Goal: Task Accomplishment & Management: Use online tool/utility

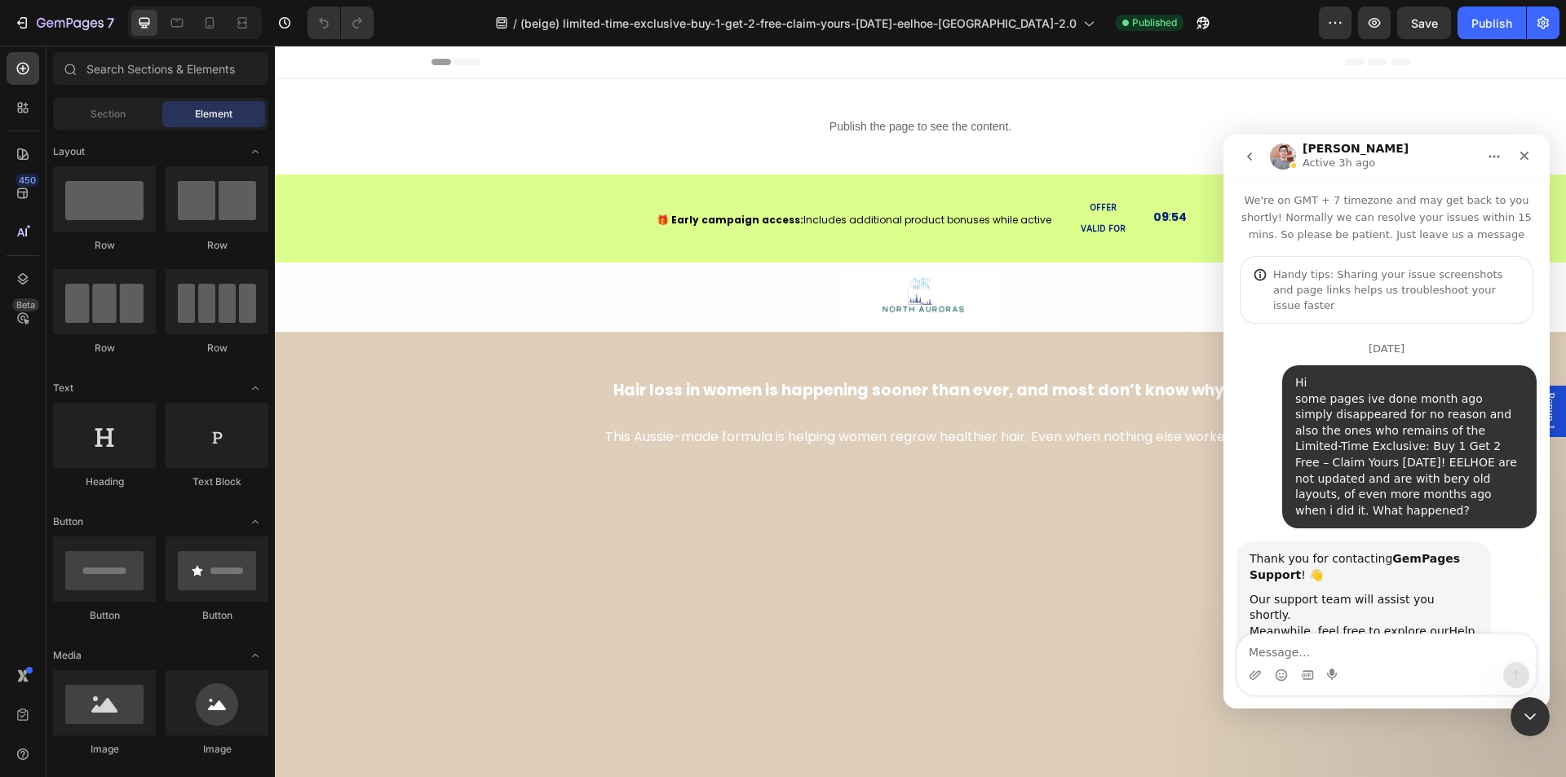
scroll to position [3931, 0]
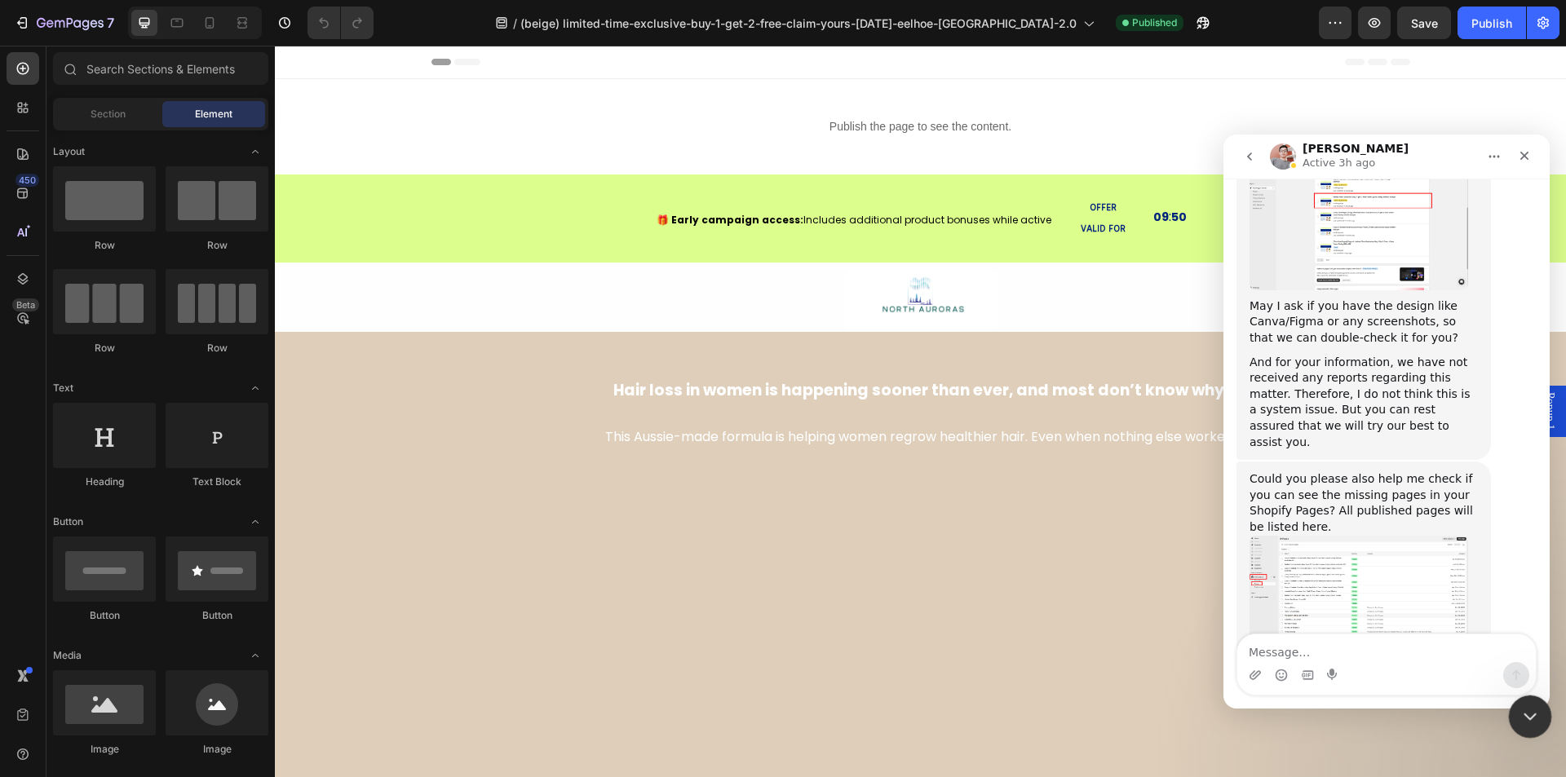
click at [1525, 718] on icon "Close Intercom Messenger" at bounding box center [1528, 715] width 20 height 20
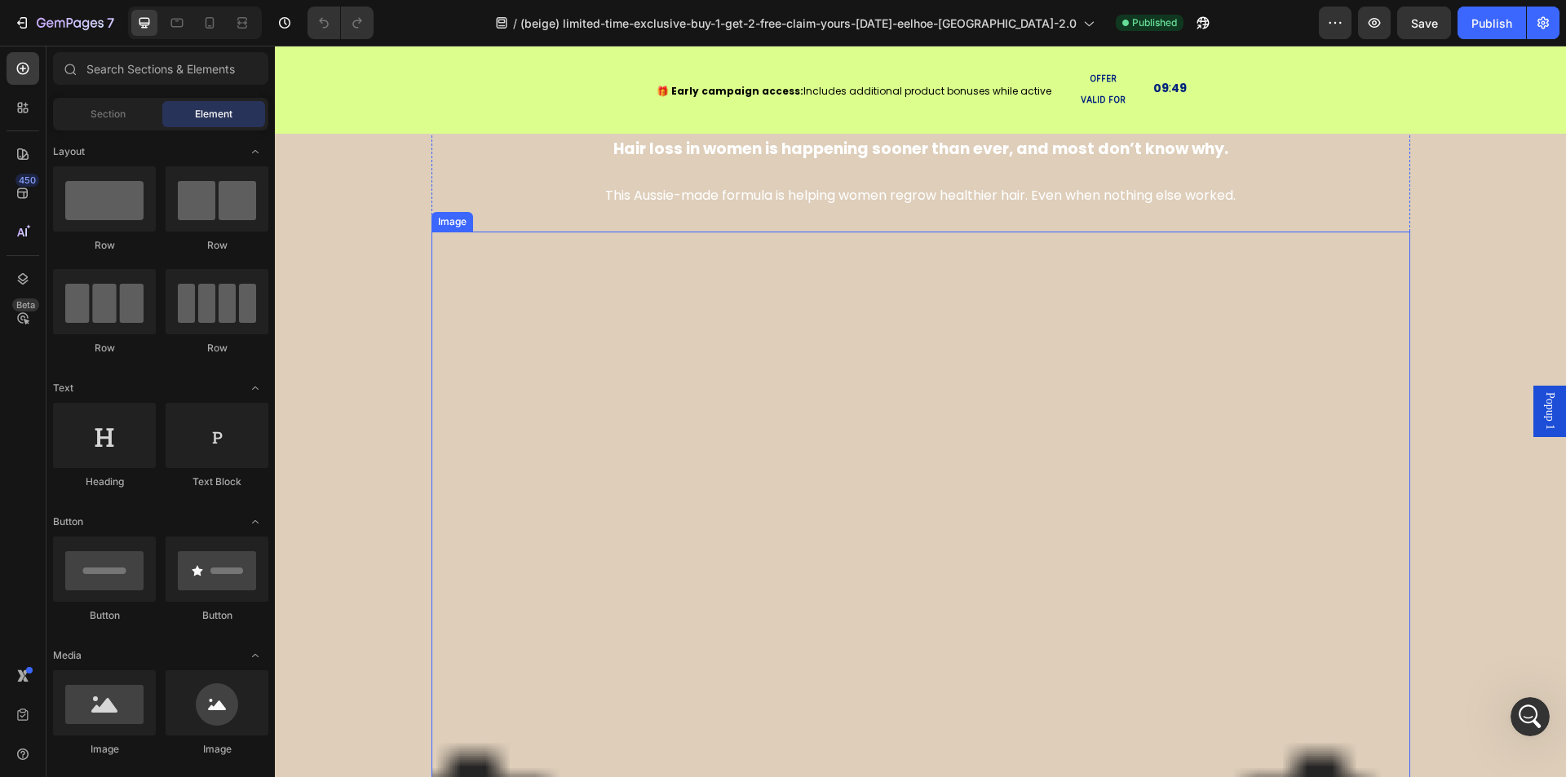
scroll to position [326, 0]
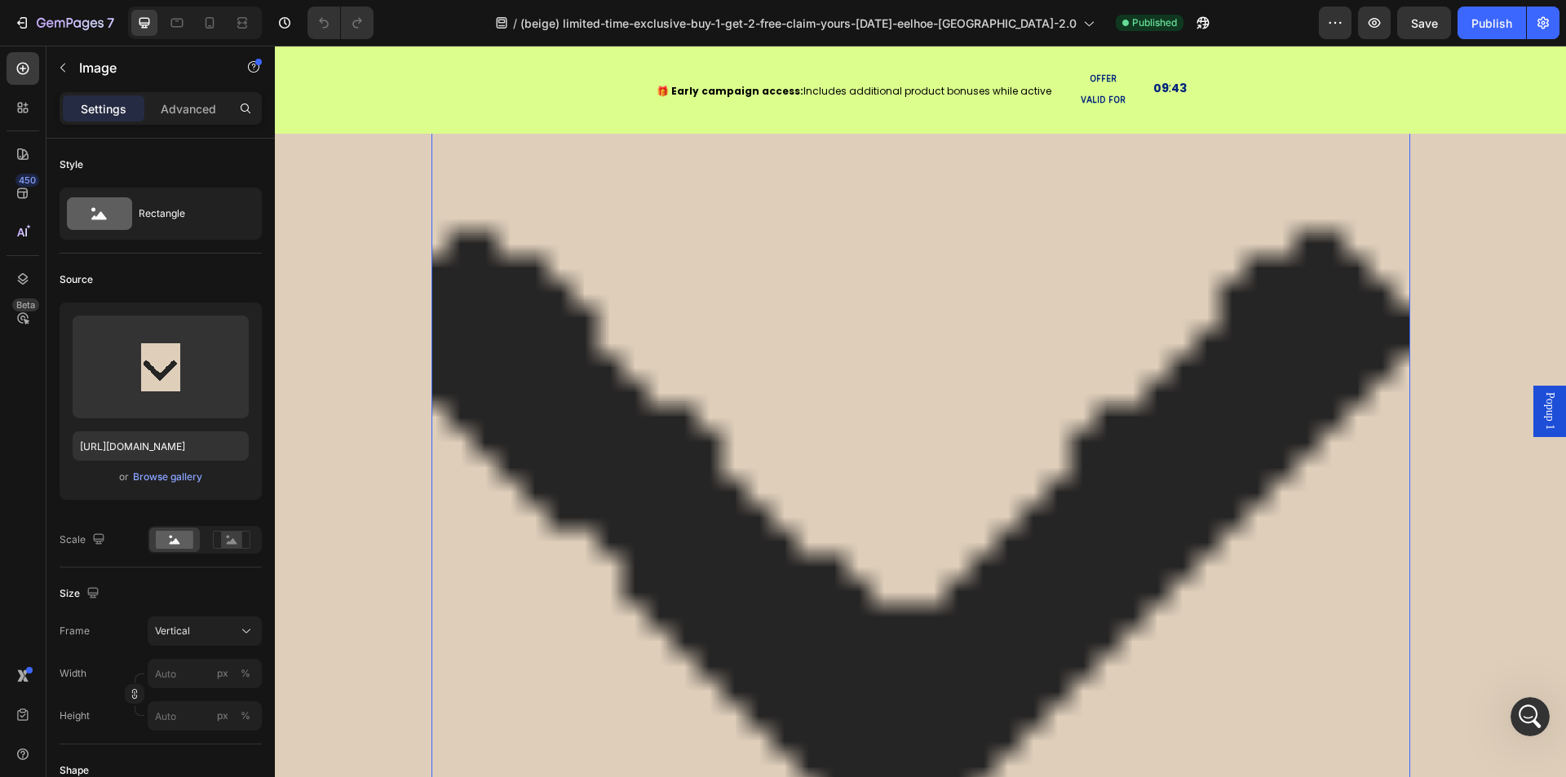
scroll to position [897, 0]
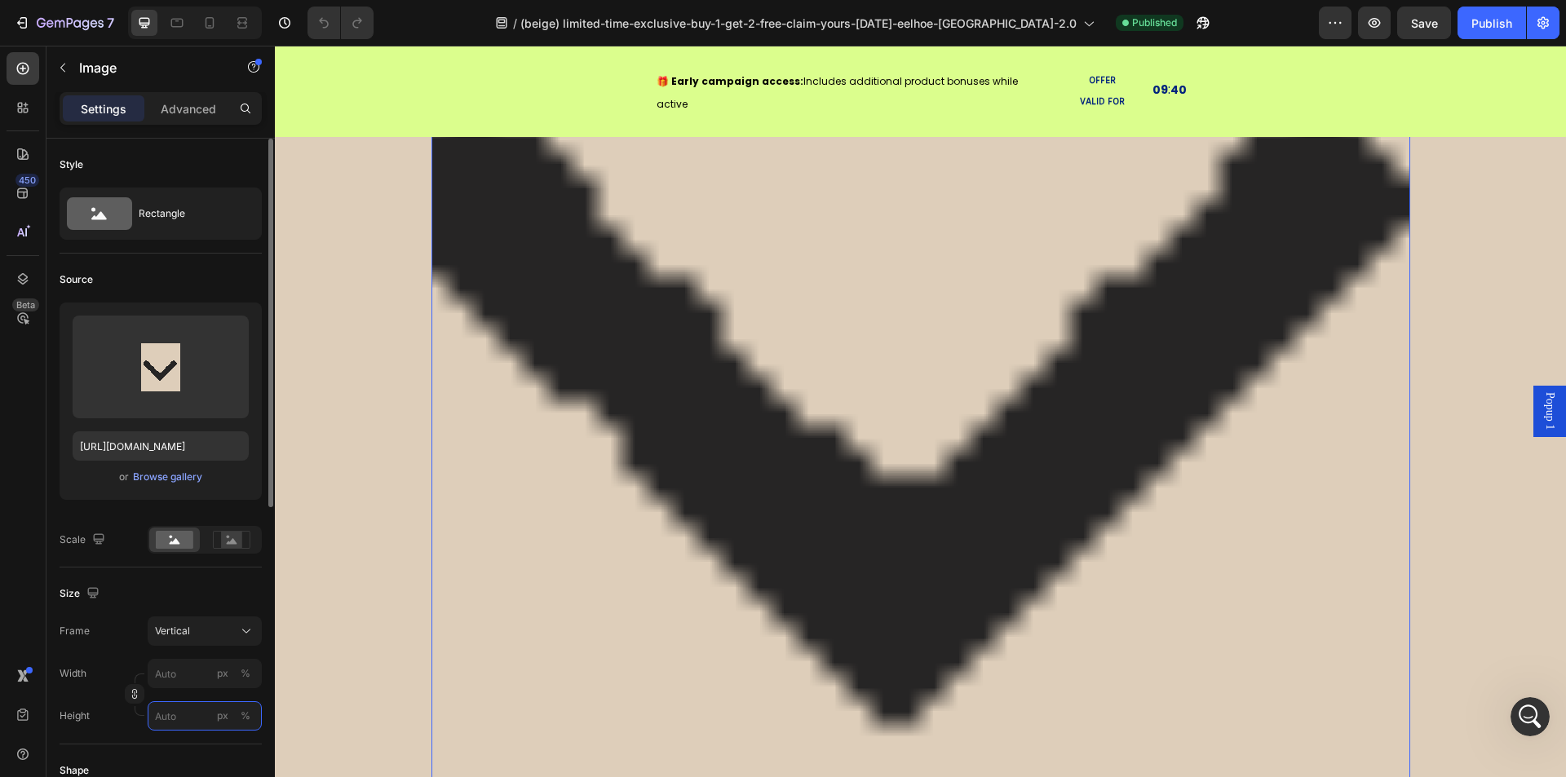
click at [179, 723] on input "px %" at bounding box center [205, 716] width 114 height 29
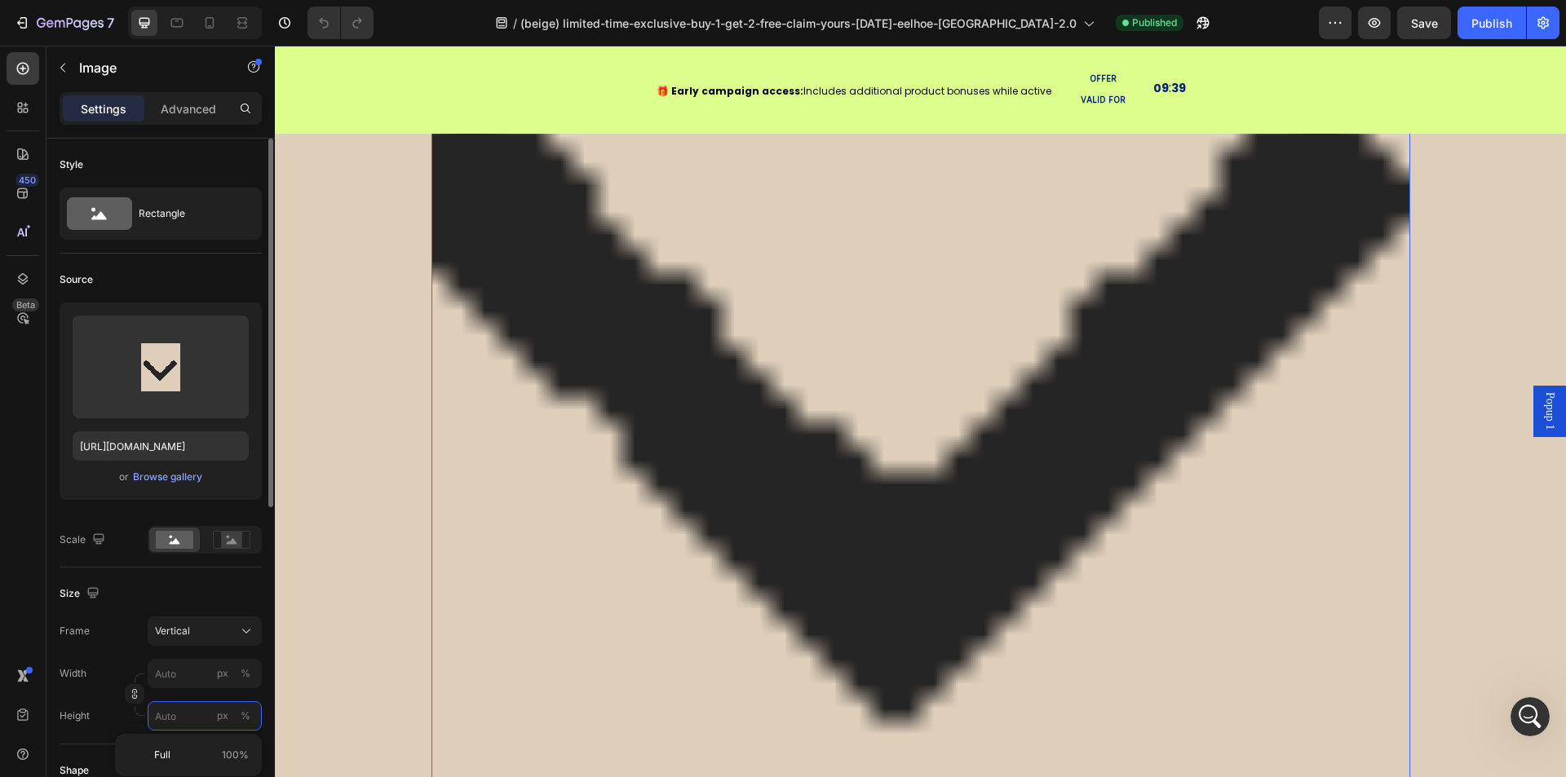
type input "0"
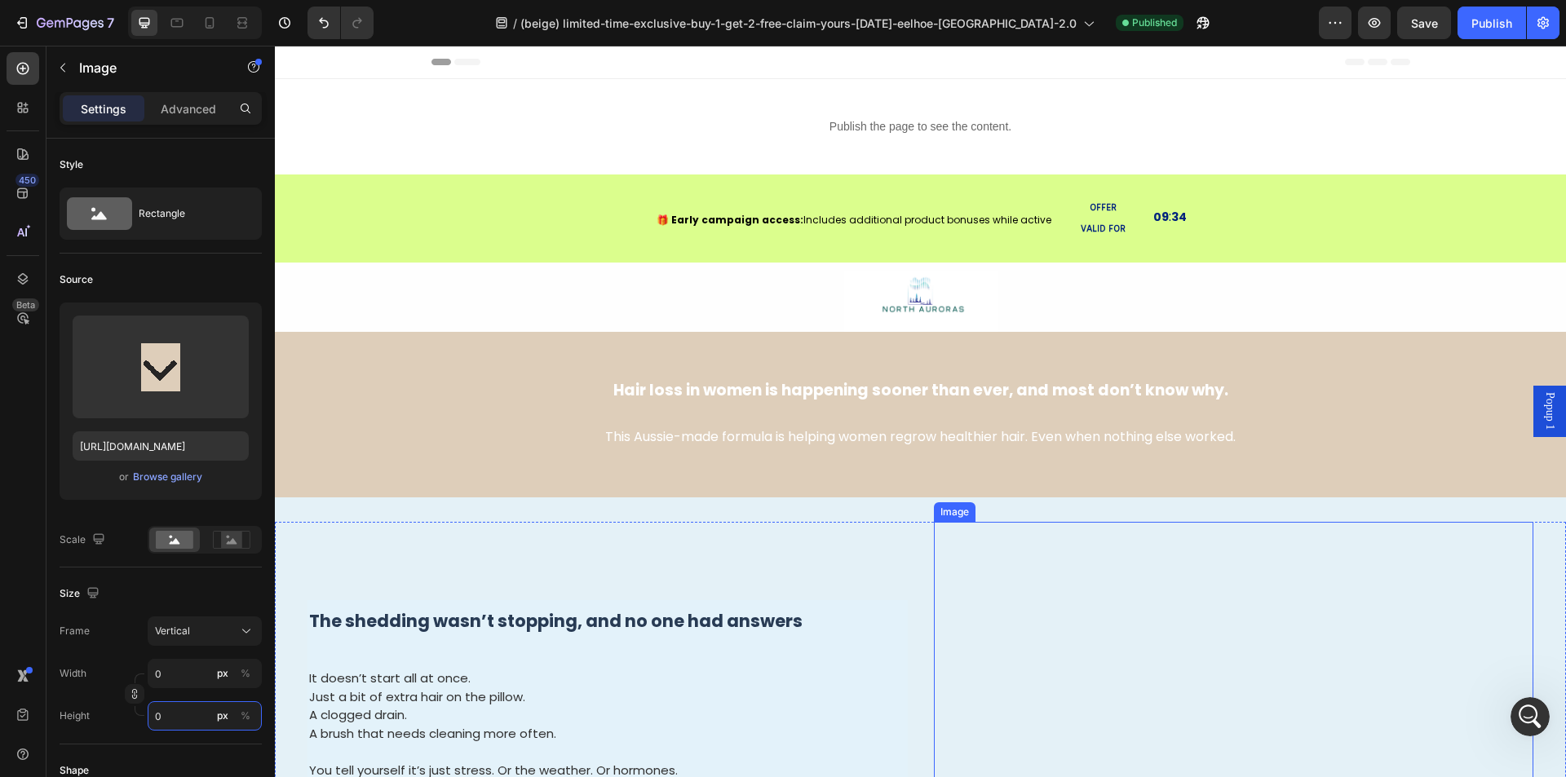
scroll to position [326, 0]
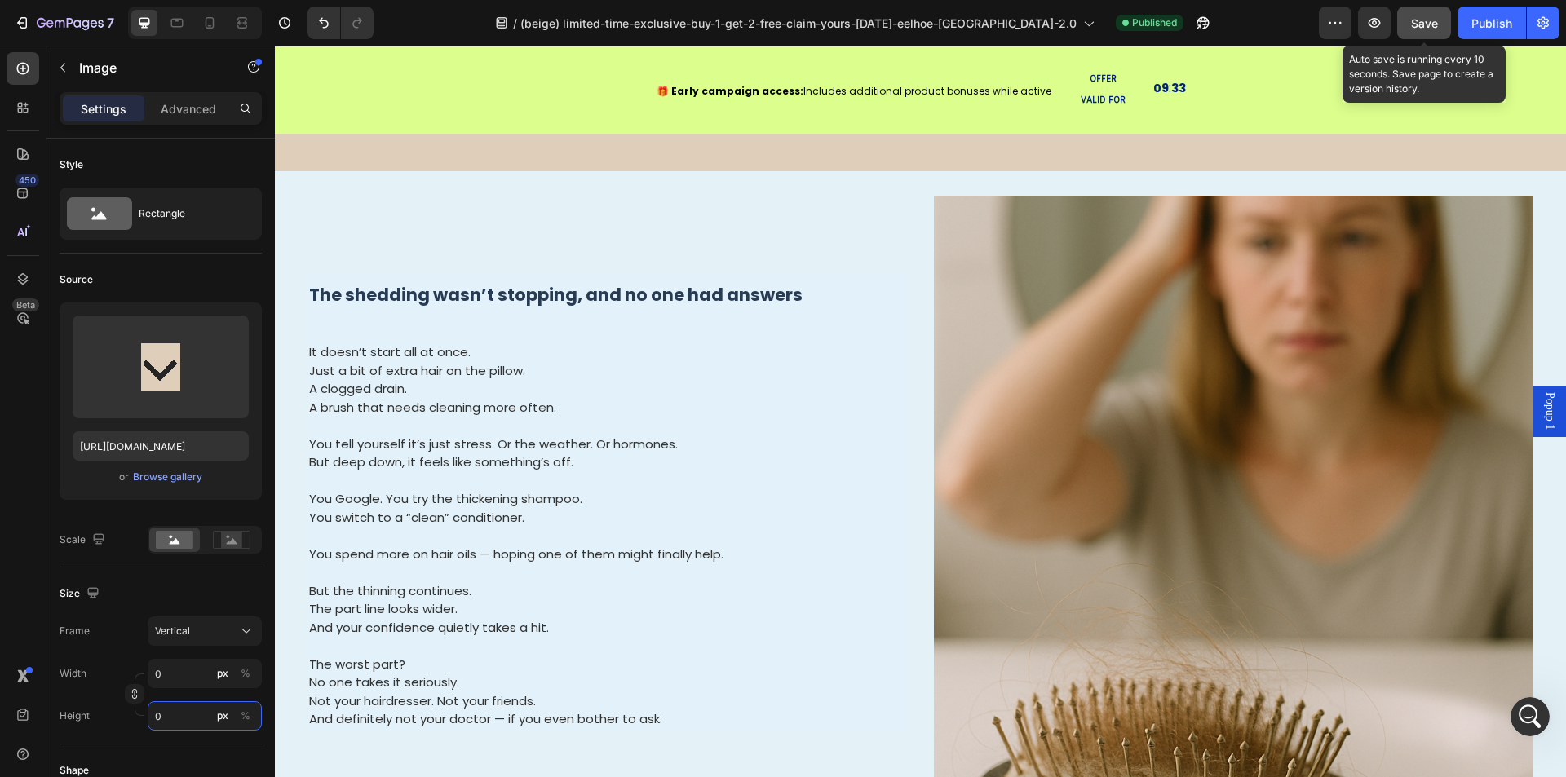
type input "0"
click at [1418, 22] on span "Save" at bounding box center [1424, 23] width 27 height 14
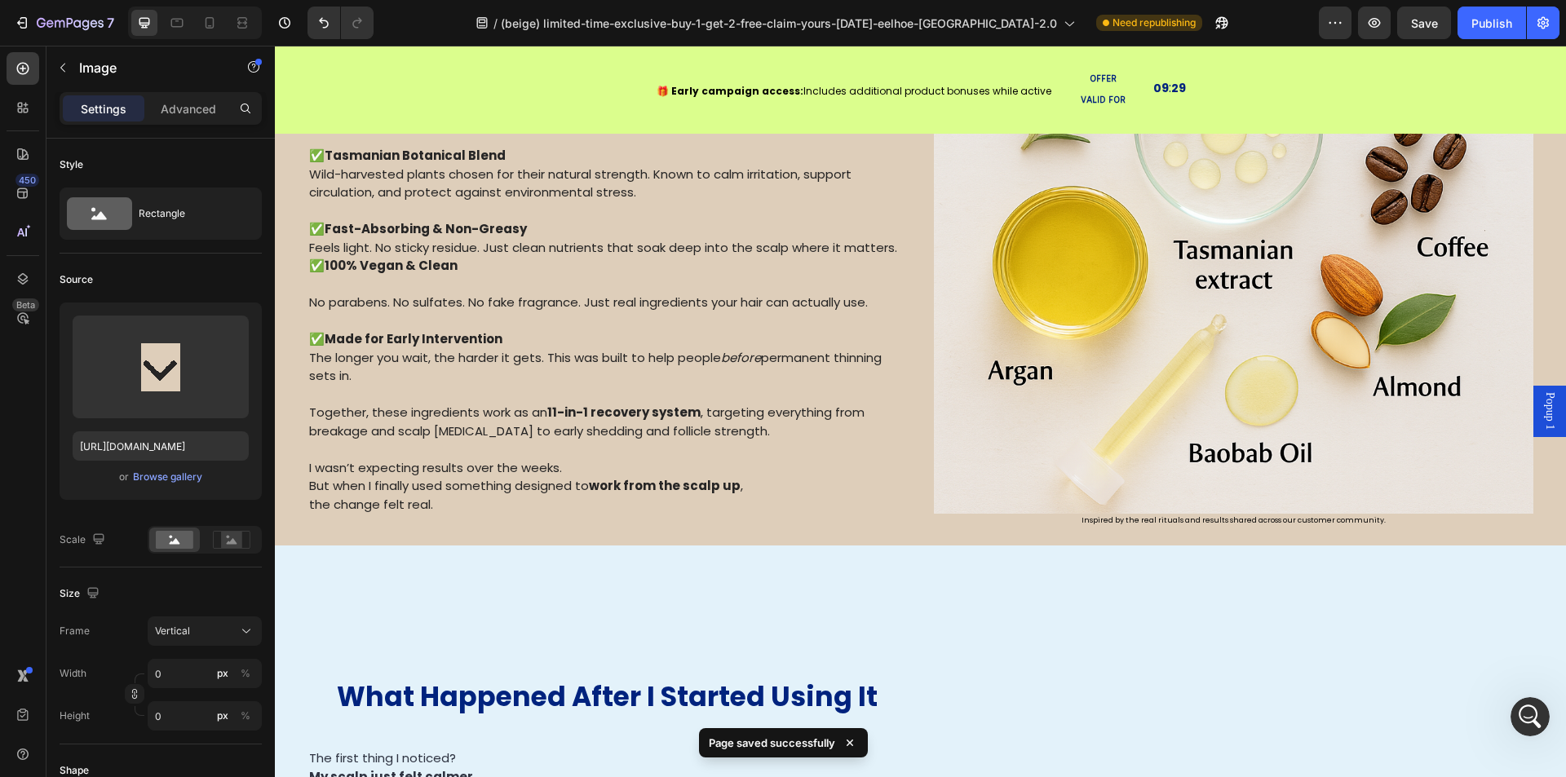
scroll to position [2284, 0]
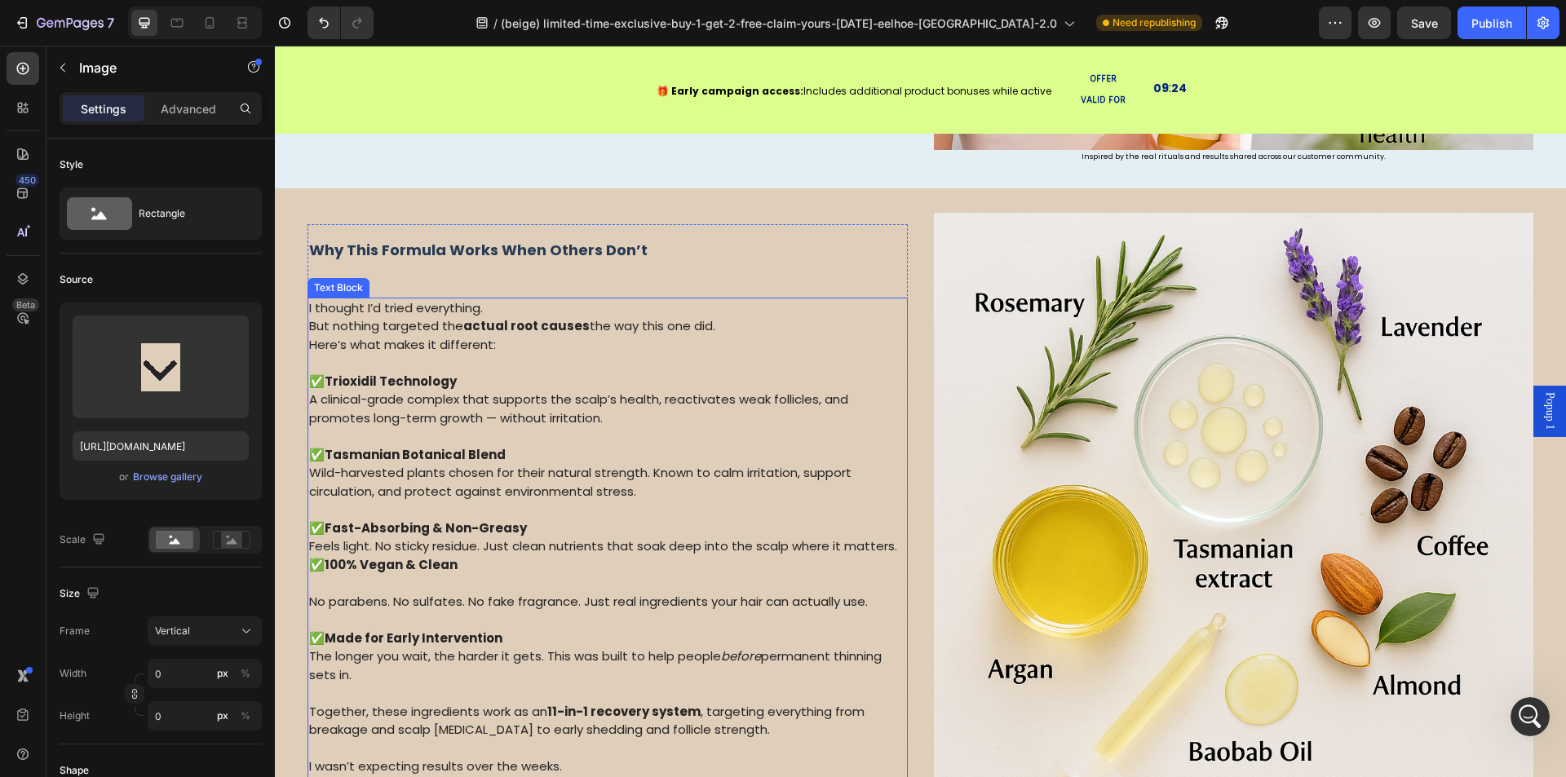
click at [303, 556] on div "Why This Formula Works When Others Don’t Heading I thought I’d tried everything…" at bounding box center [920, 520] width 1291 height 614
click at [316, 558] on p "✅ 100% Vegan & Clean" at bounding box center [607, 565] width 597 height 19
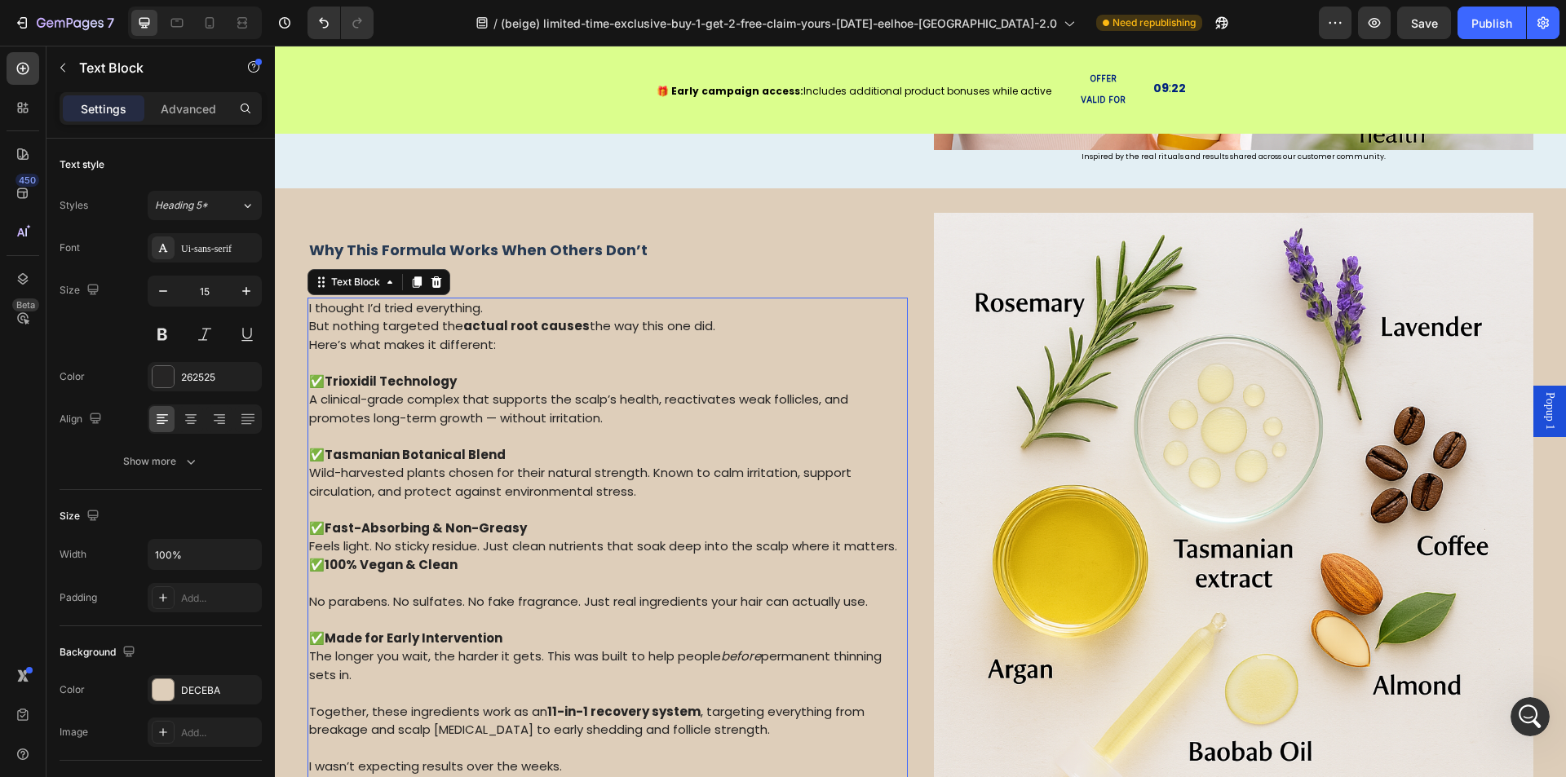
click at [316, 556] on p "✅ 100% Vegan & Clean" at bounding box center [607, 565] width 597 height 19
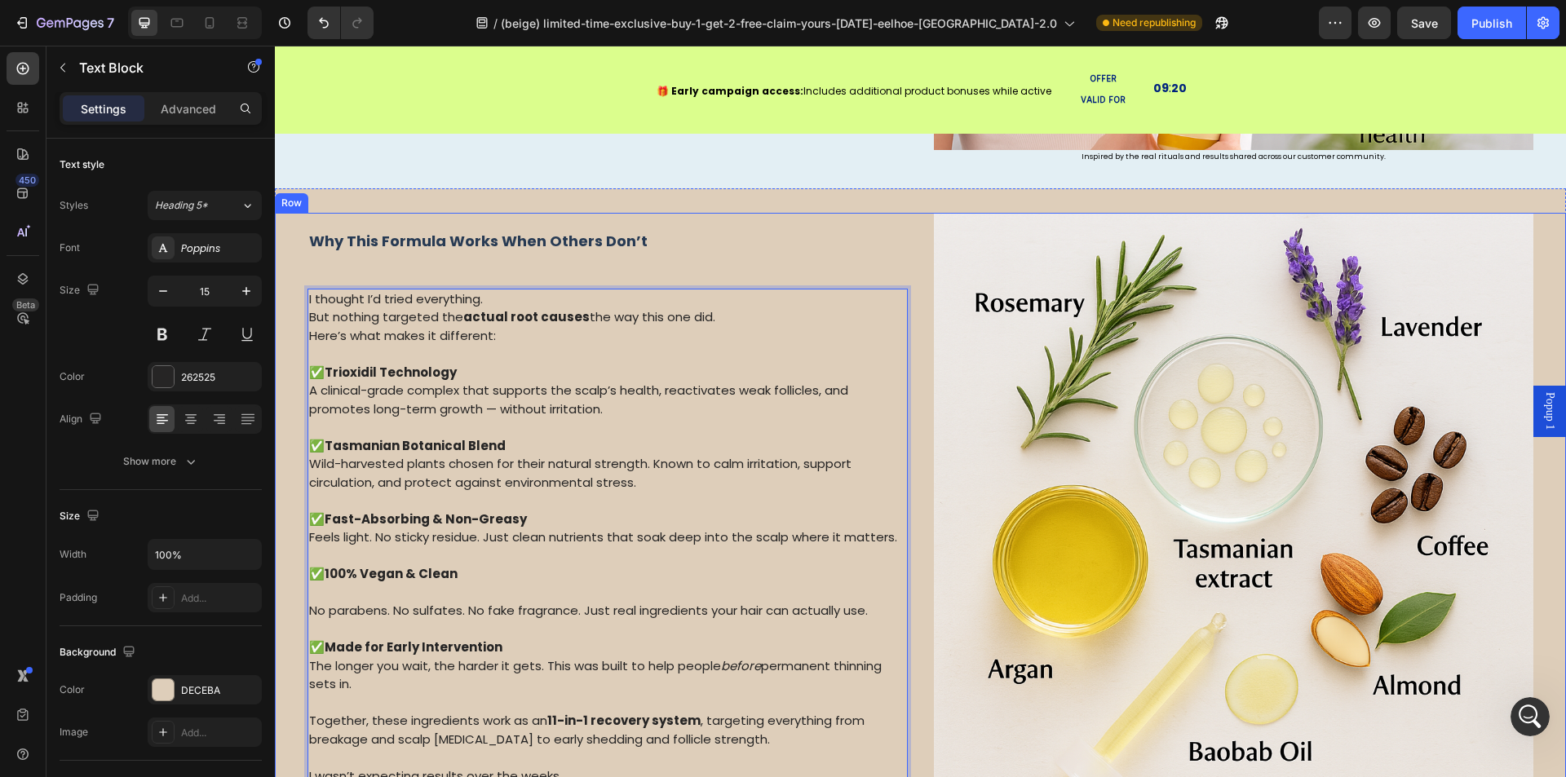
scroll to position [2275, 0]
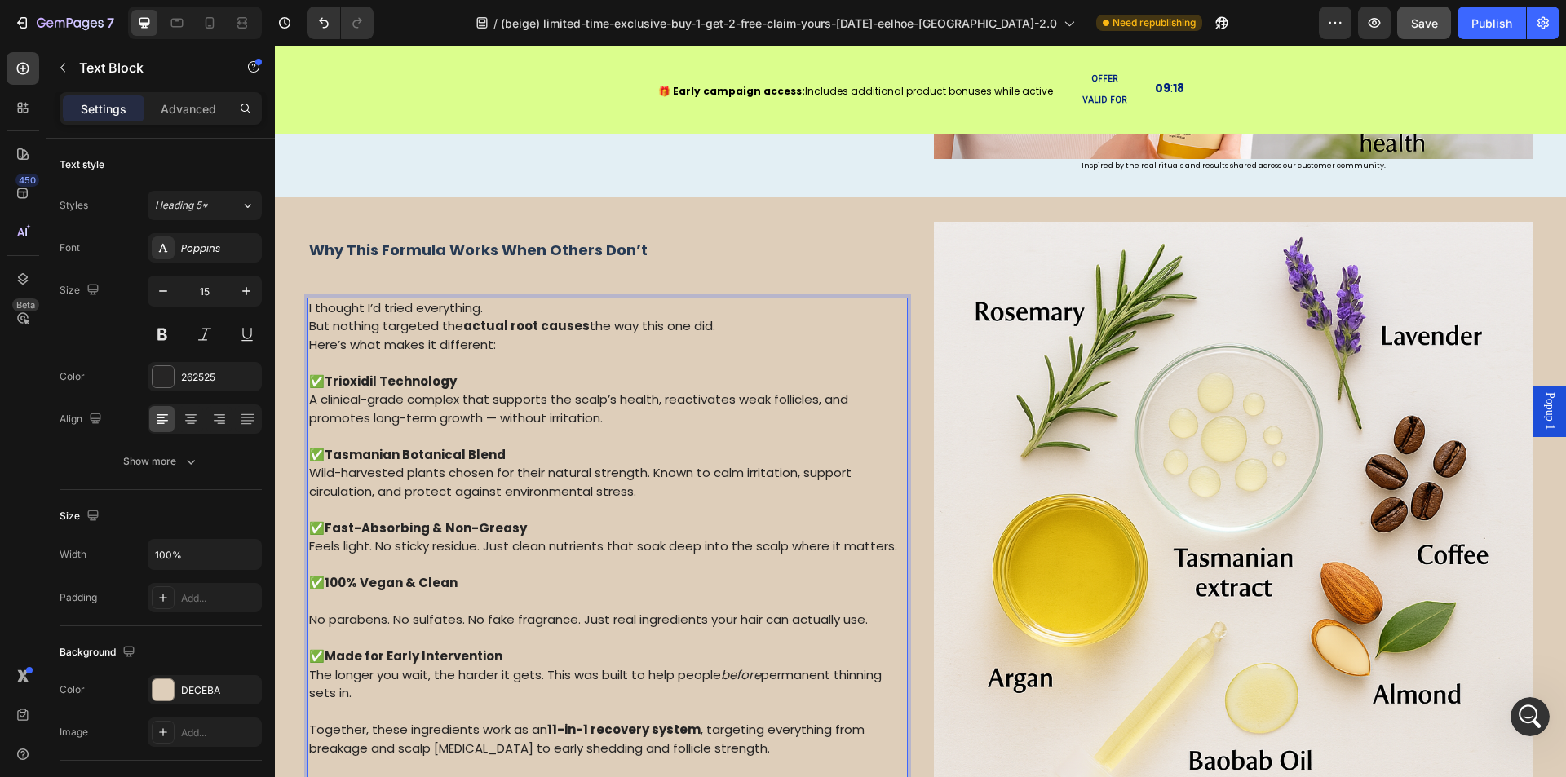
click at [1424, 18] on span "Save" at bounding box center [1424, 23] width 27 height 14
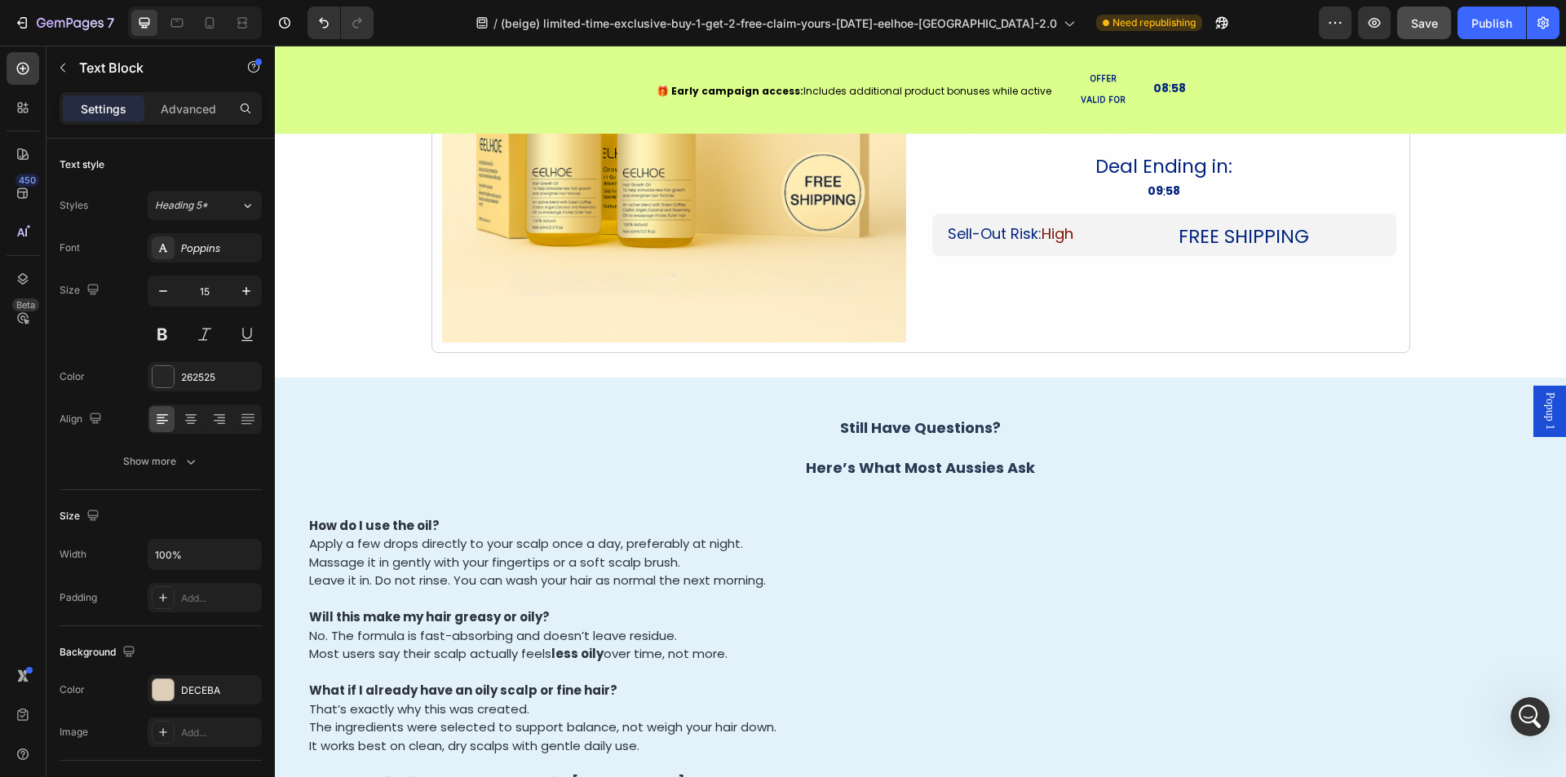
scroll to position [6273, 0]
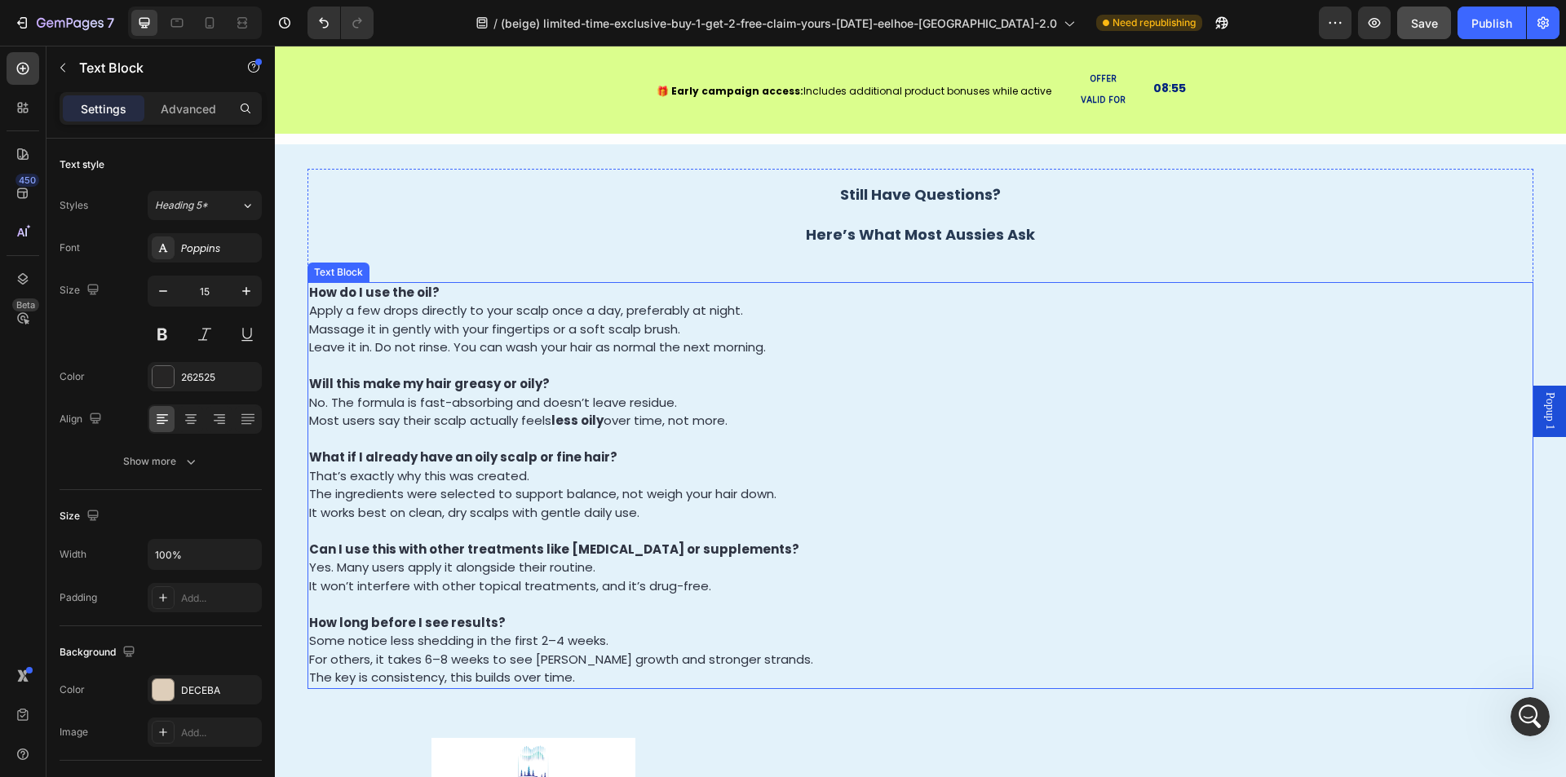
click at [797, 295] on p "How do I use the oil? Apply a few drops directly to your scalp once a day, pref…" at bounding box center [920, 320] width 1223 height 73
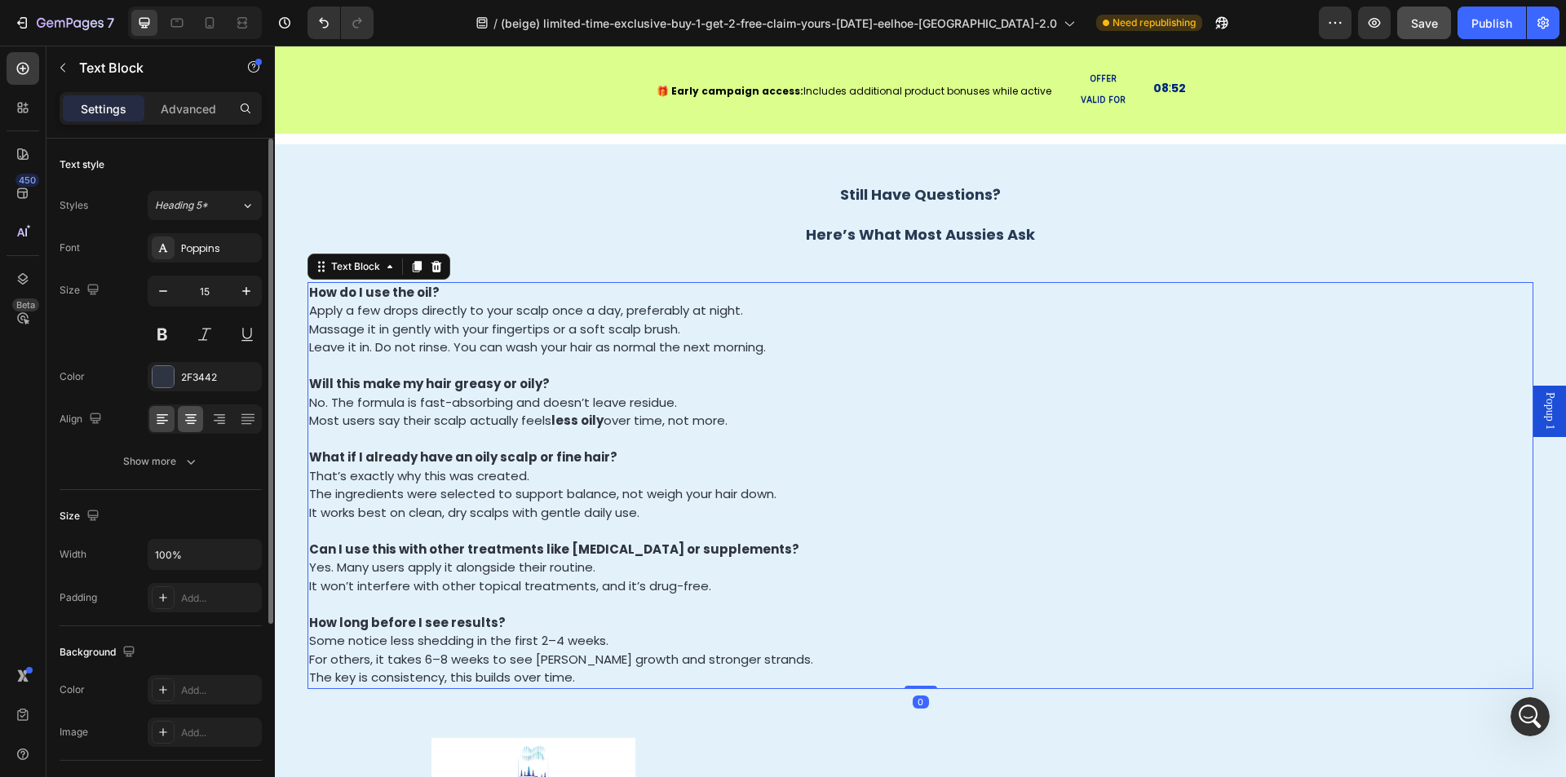
click at [188, 421] on icon at bounding box center [191, 419] width 16 height 16
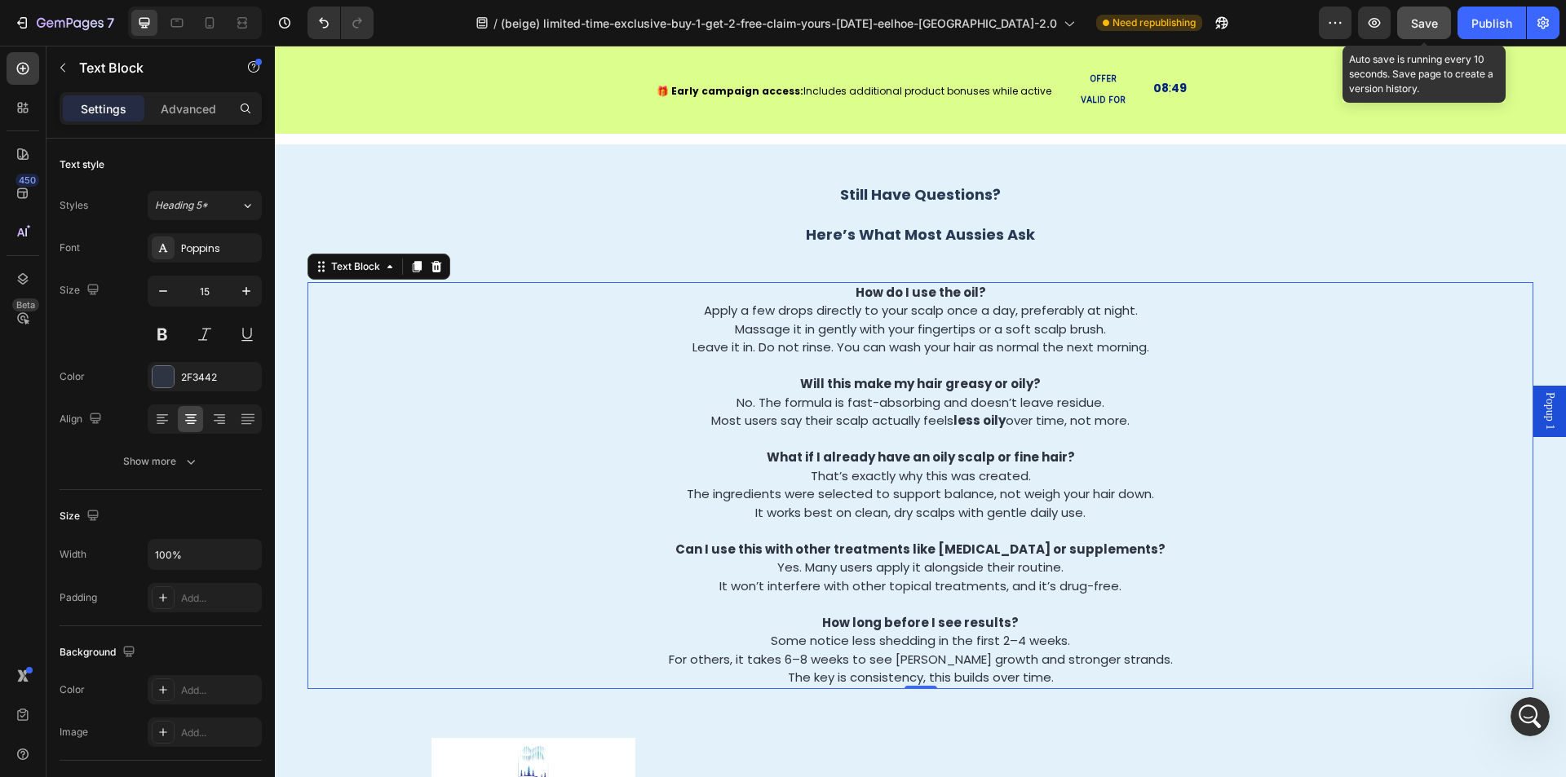
drag, startPoint x: 1419, startPoint y: 24, endPoint x: 1109, endPoint y: 57, distance: 311.8
click at [1419, 24] on span "Save" at bounding box center [1424, 23] width 27 height 14
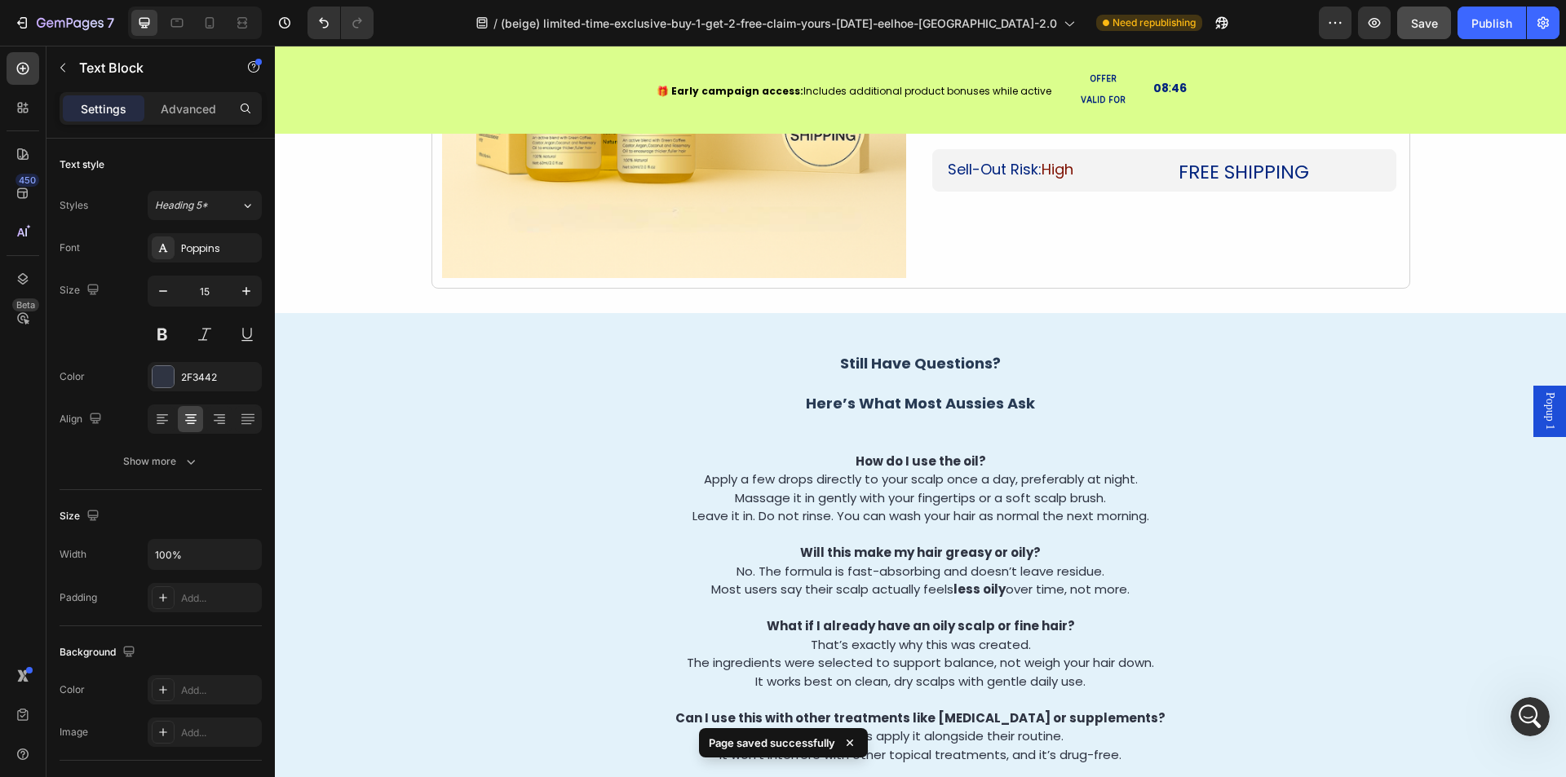
scroll to position [6098, 0]
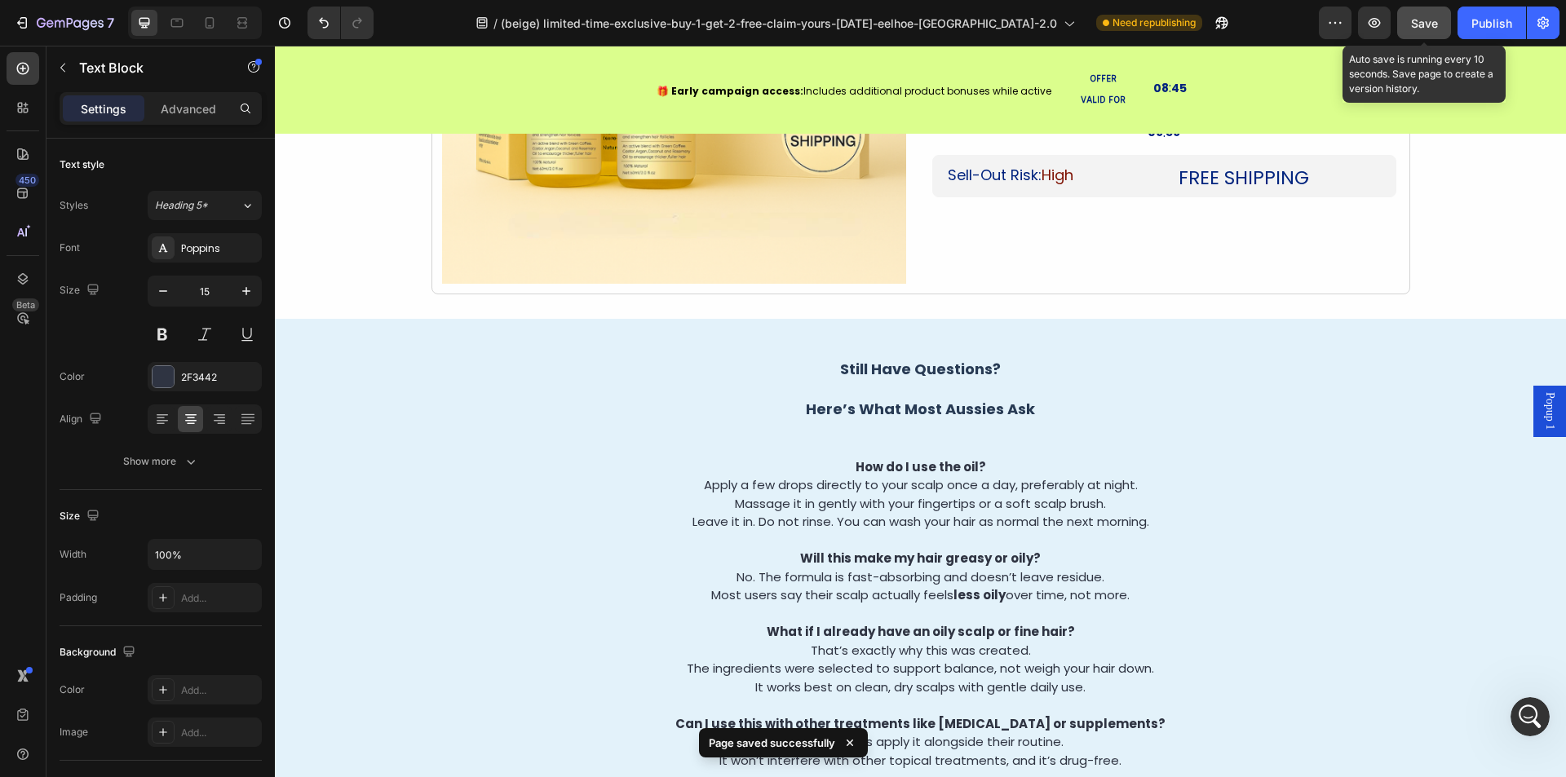
click at [1430, 16] on span "Save" at bounding box center [1424, 23] width 27 height 14
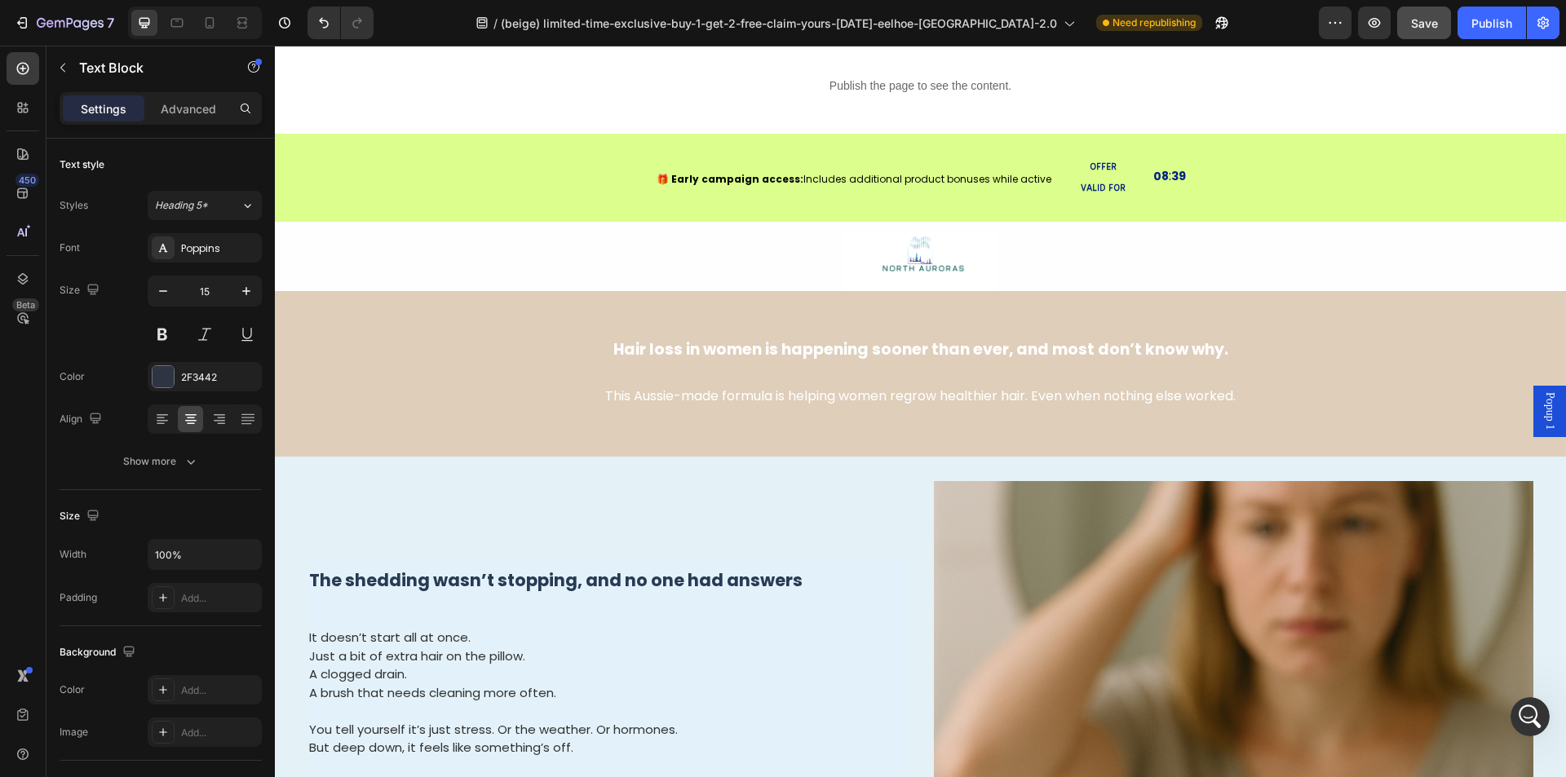
scroll to position [0, 0]
